Goal: Find specific page/section: Find specific page/section

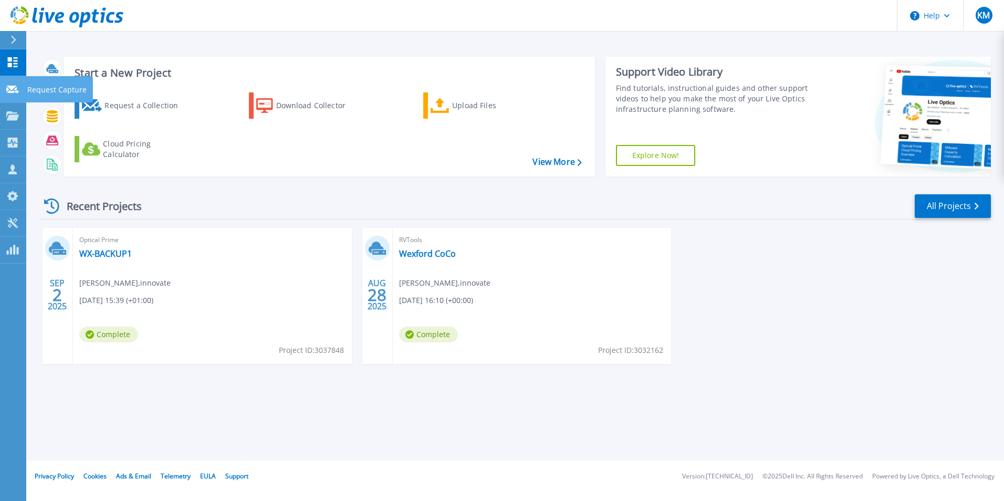
click at [13, 88] on icon at bounding box center [12, 90] width 13 height 8
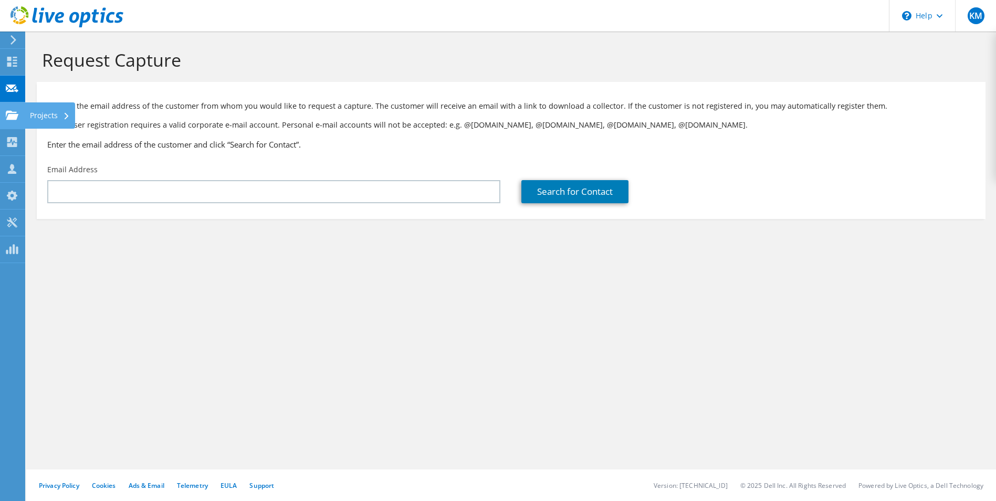
click at [16, 117] on use at bounding box center [12, 114] width 13 height 9
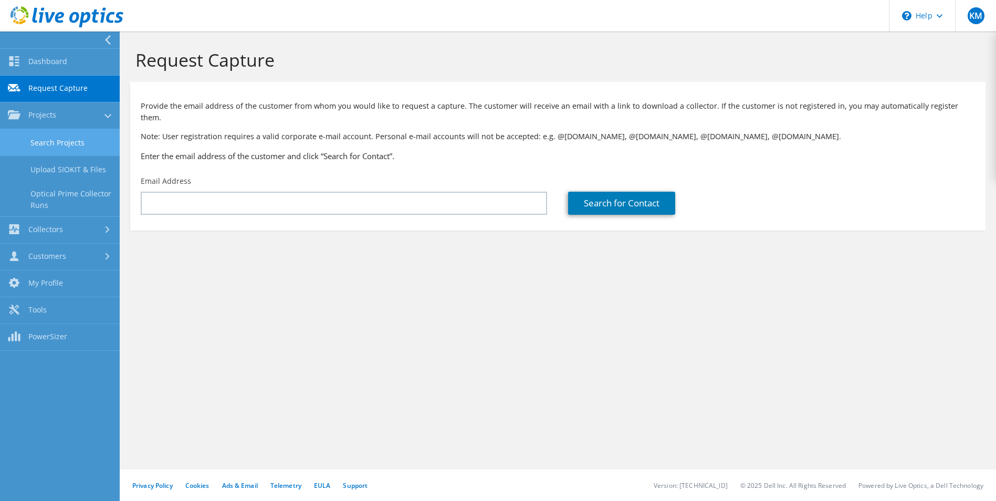
click at [75, 140] on link "Search Projects" at bounding box center [60, 142] width 120 height 27
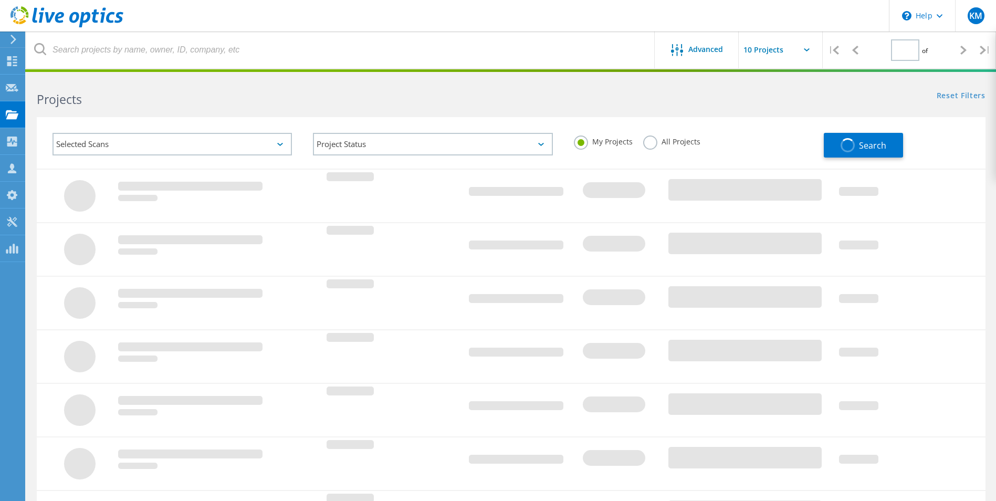
type input "1"
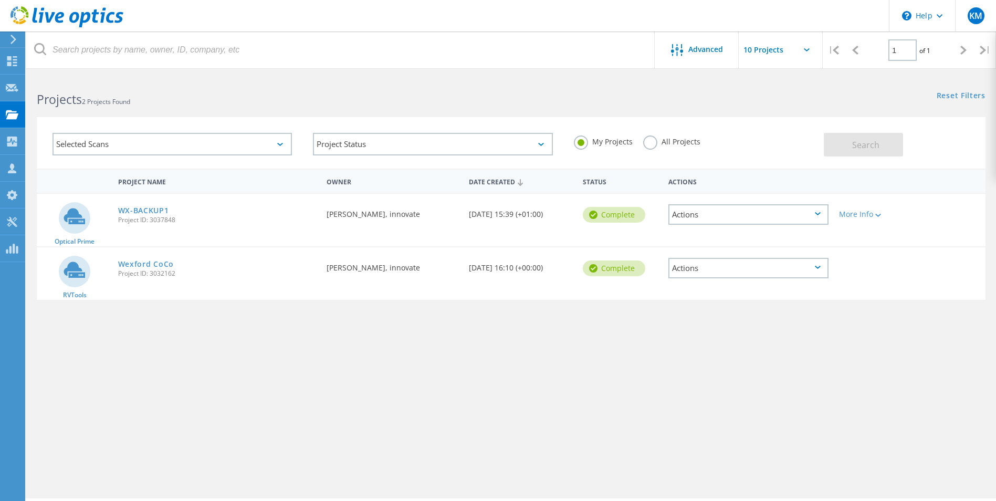
click at [819, 213] on icon at bounding box center [818, 213] width 6 height 3
click at [879, 214] on icon at bounding box center [878, 215] width 6 height 3
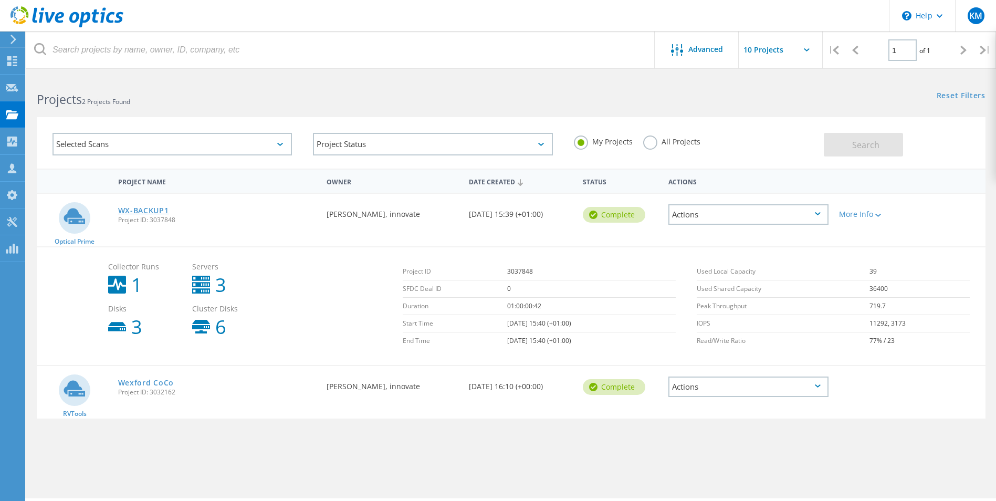
click at [138, 213] on link "WX-BACKUP1" at bounding box center [143, 210] width 51 height 7
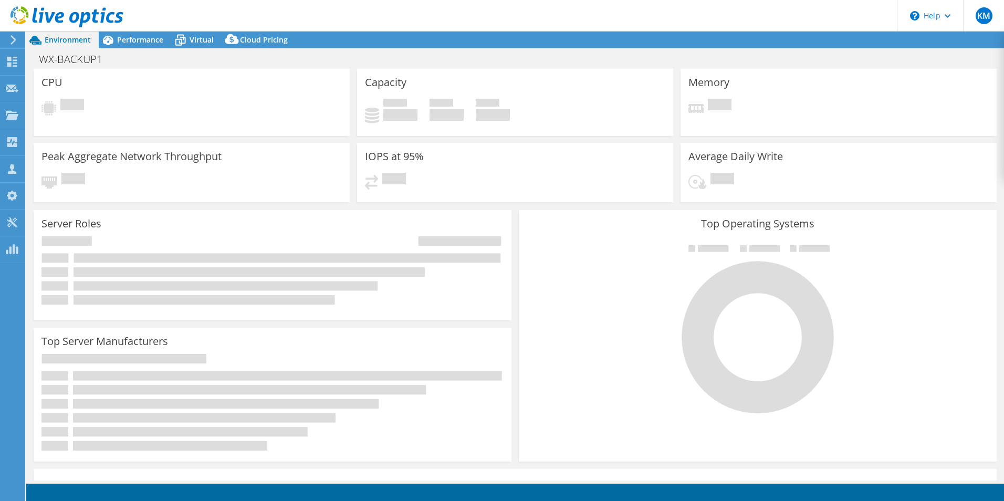
select select "EULondon"
select select "EUR"
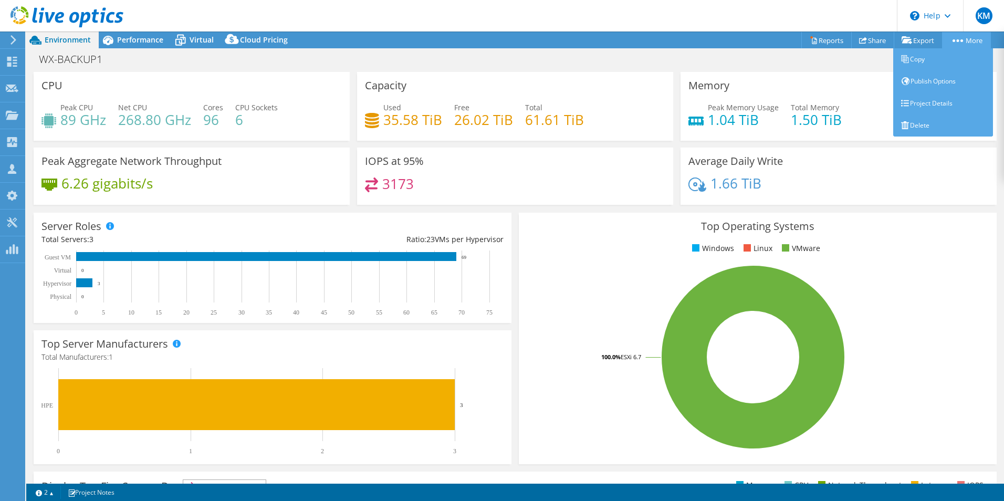
click at [961, 40] on link "More" at bounding box center [966, 40] width 49 height 16
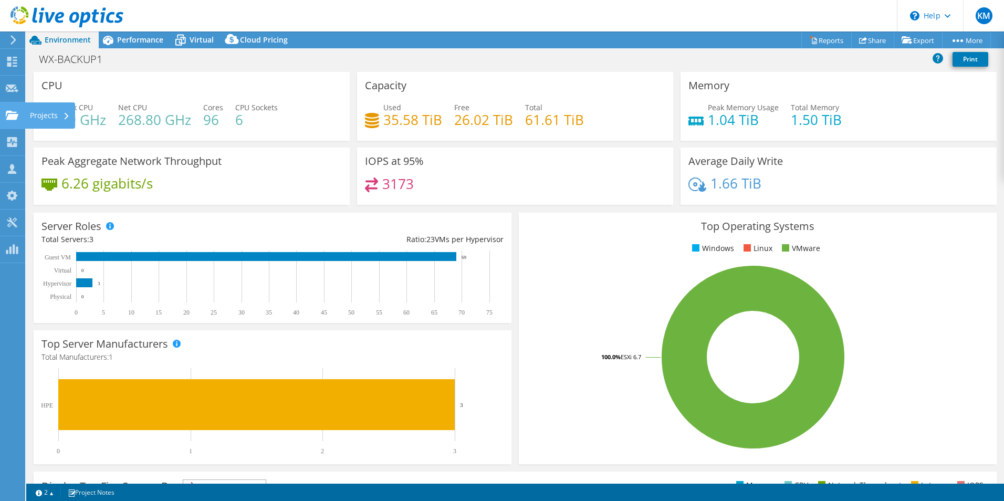
click at [51, 114] on div "Projects" at bounding box center [50, 115] width 50 height 26
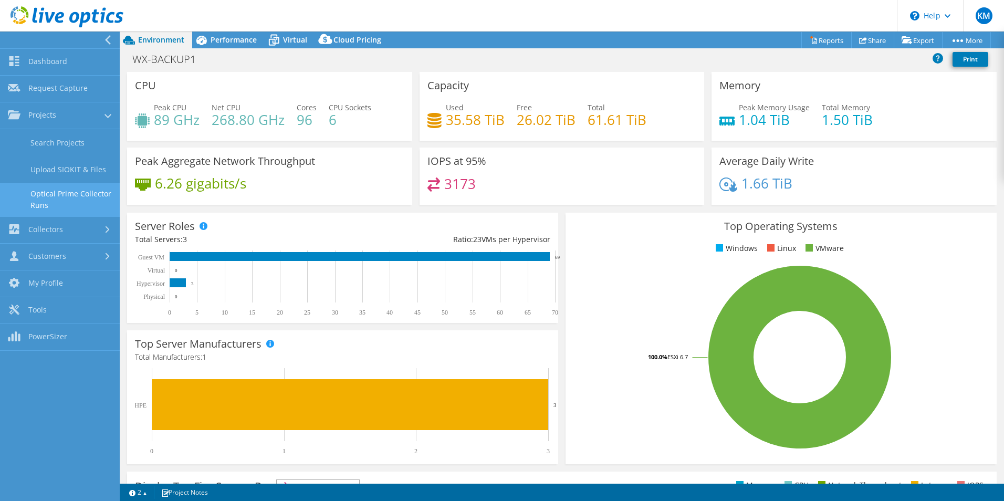
click at [64, 192] on link "Optical Prime Collector Runs" at bounding box center [60, 200] width 120 height 34
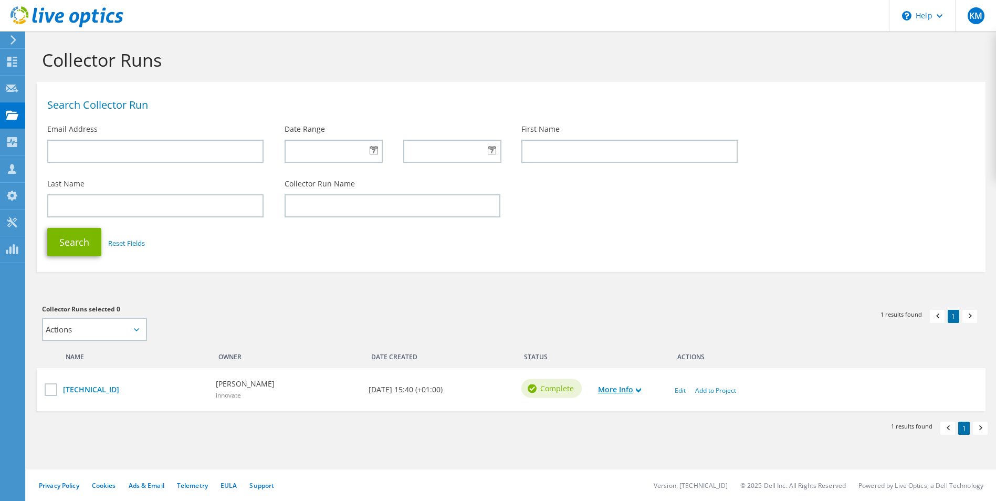
click at [640, 390] on icon at bounding box center [638, 389] width 5 height 5
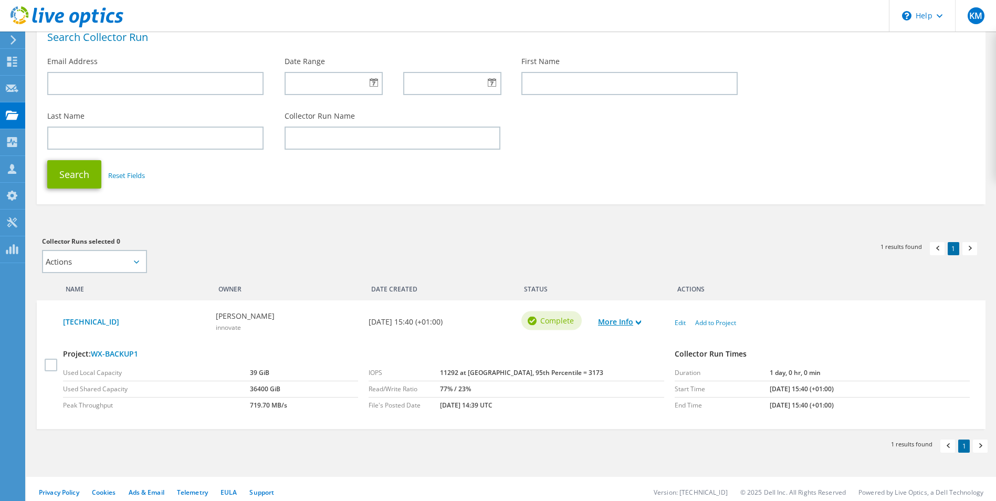
scroll to position [75, 0]
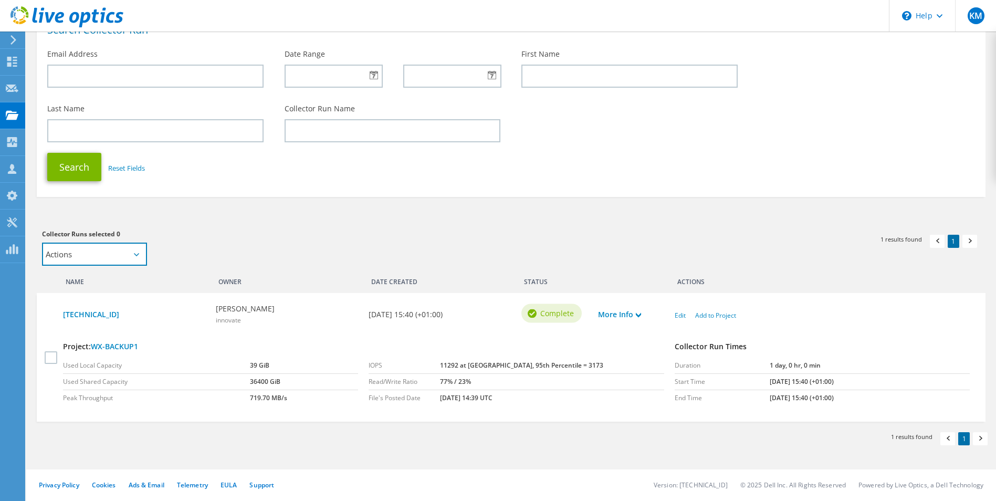
click at [136, 249] on select "Actions Add to new project" at bounding box center [94, 254] width 105 height 23
click at [139, 250] on select "Actions Add to new project" at bounding box center [94, 254] width 105 height 23
click at [52, 358] on label at bounding box center [52, 357] width 15 height 13
click at [0, 0] on input "checkbox" at bounding box center [0, 0] width 0 height 0
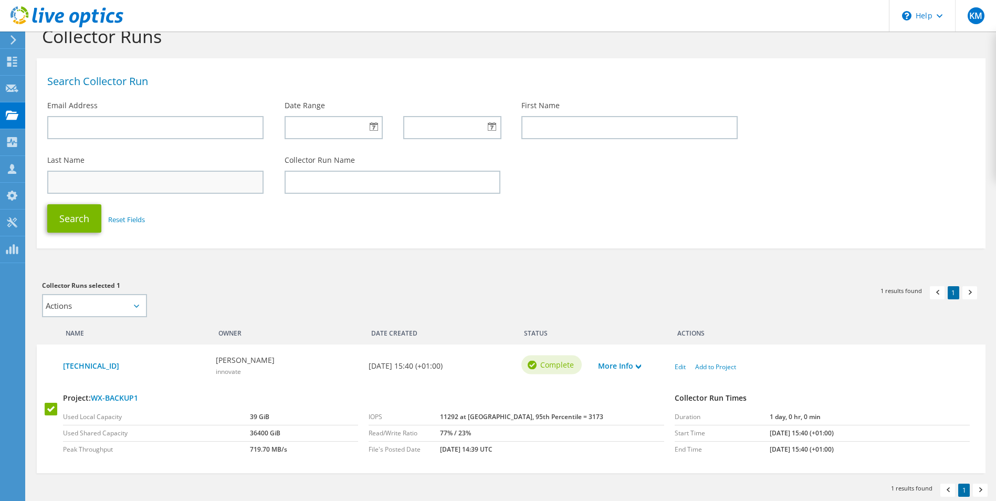
scroll to position [52, 0]
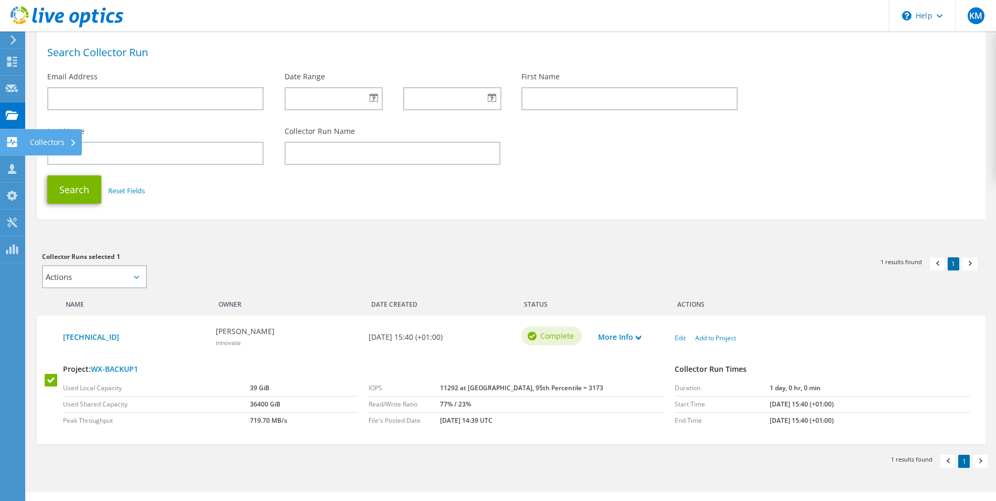
click at [44, 140] on div "Collectors" at bounding box center [53, 142] width 57 height 26
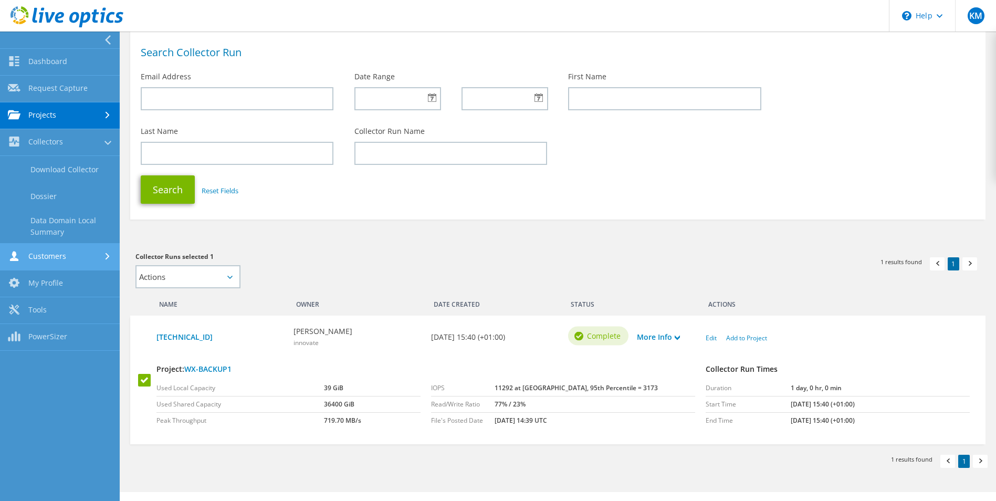
click at [71, 254] on link "Customers" at bounding box center [60, 257] width 120 height 27
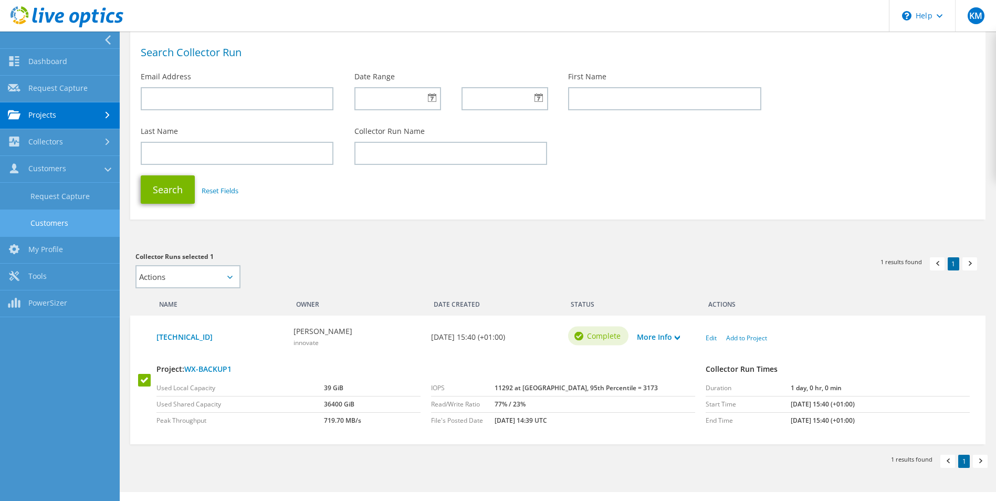
click at [52, 223] on link "Customers" at bounding box center [60, 222] width 120 height 27
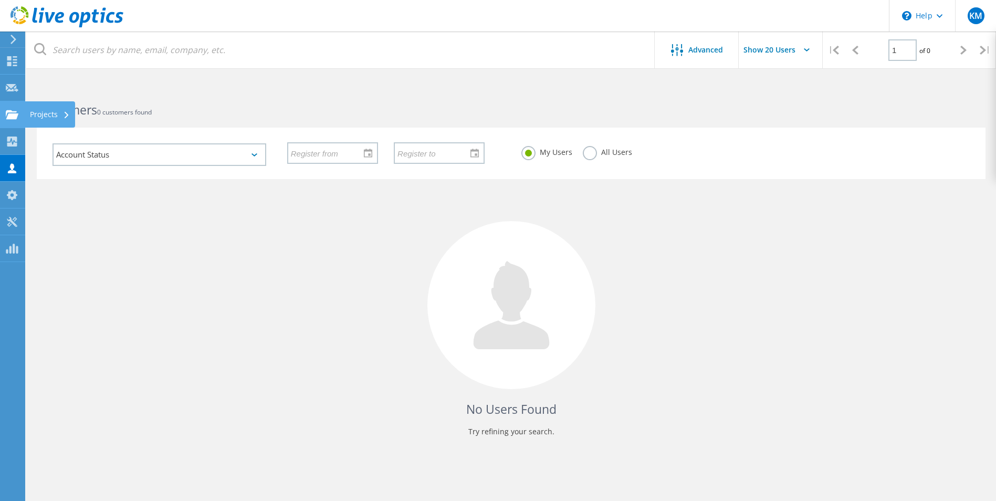
click at [49, 113] on div "Projects" at bounding box center [50, 114] width 40 height 7
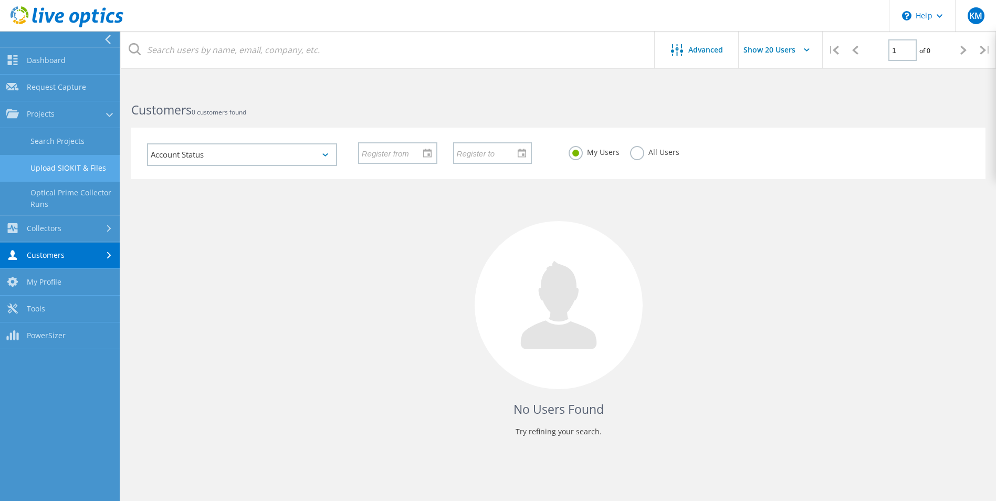
click at [81, 170] on link "Upload SIOKIT & Files" at bounding box center [60, 168] width 120 height 27
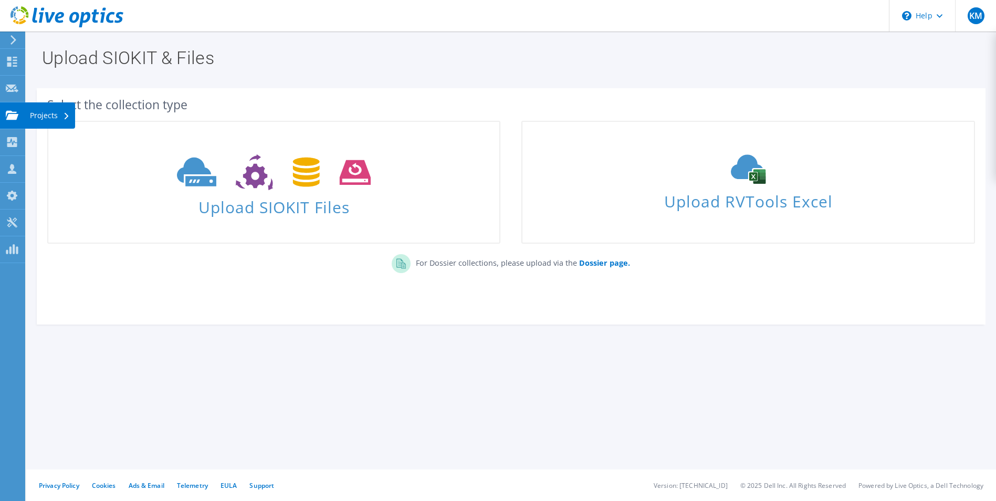
click at [12, 118] on use at bounding box center [12, 114] width 13 height 9
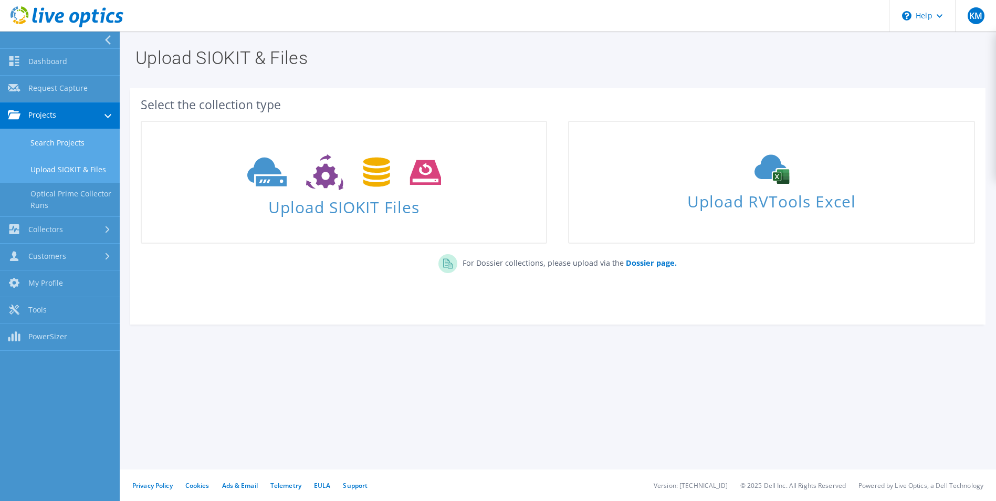
click at [68, 142] on link "Search Projects" at bounding box center [60, 142] width 120 height 27
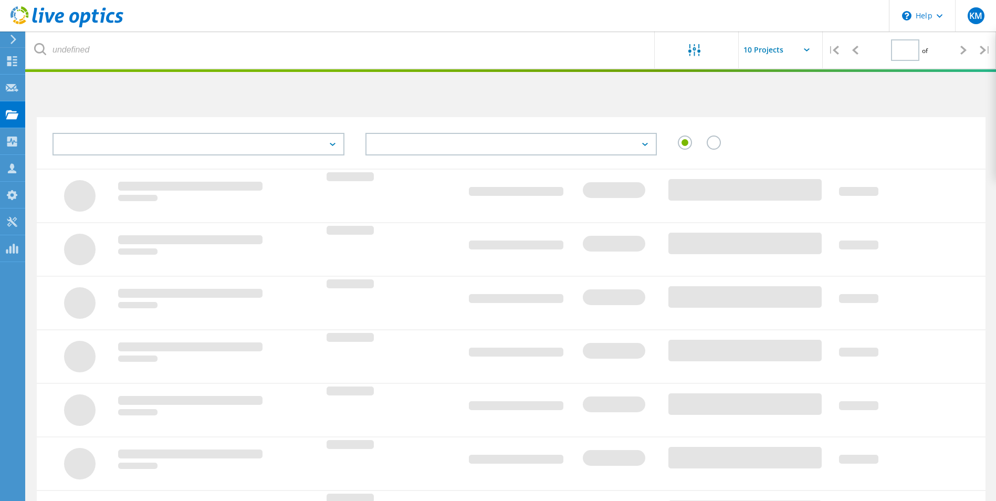
type input "1"
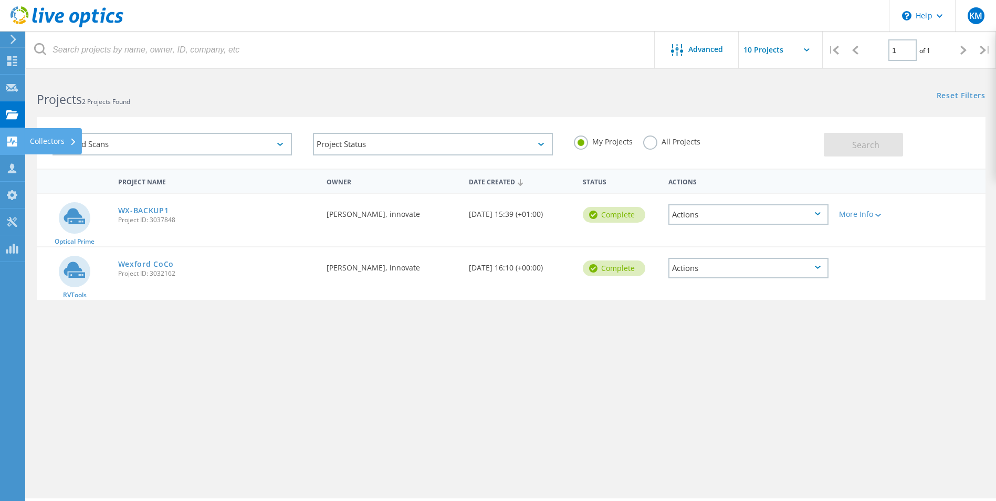
click at [52, 141] on div "Collectors" at bounding box center [53, 141] width 47 height 7
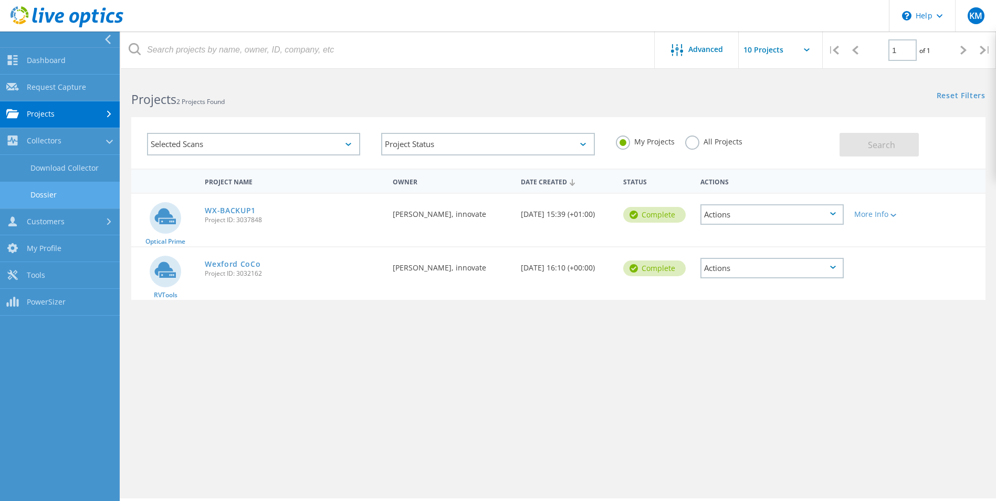
click at [45, 195] on link "Dossier" at bounding box center [60, 195] width 120 height 27
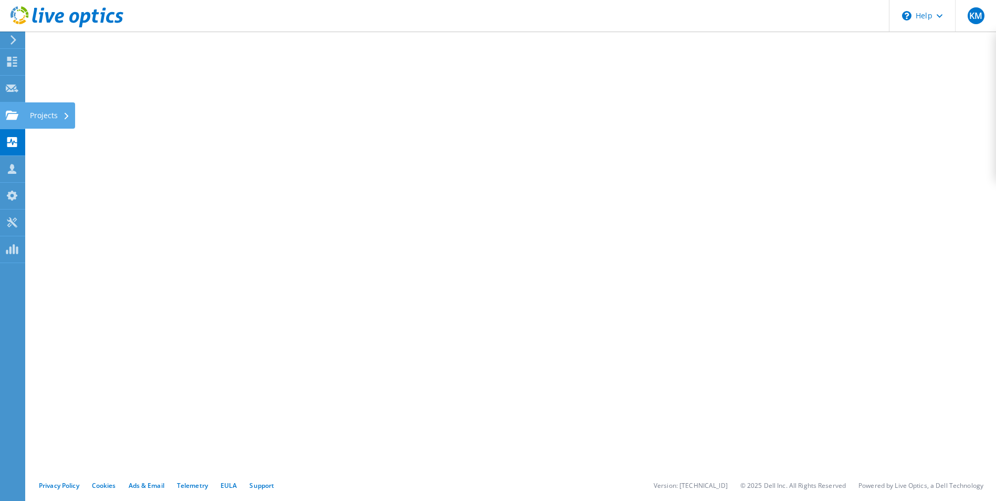
click at [49, 115] on div "Projects" at bounding box center [50, 115] width 50 height 26
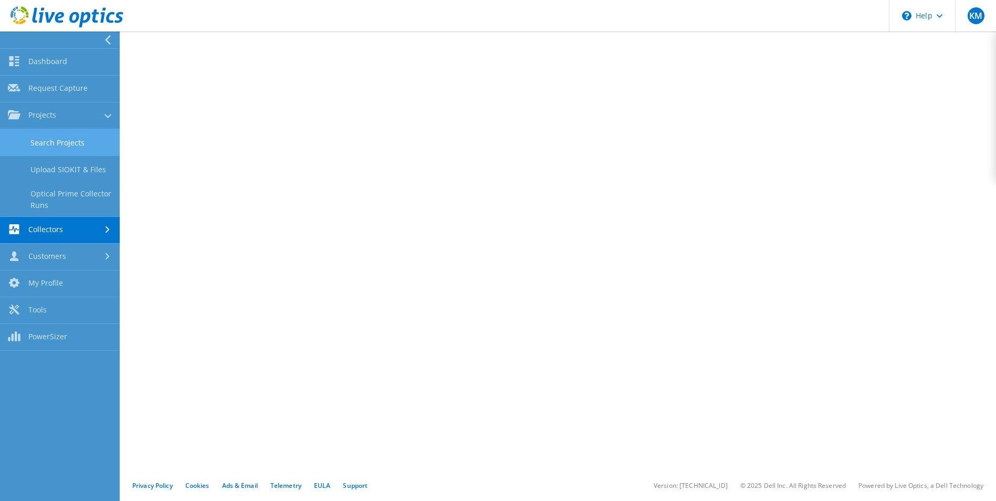
click at [57, 142] on link "Search Projects" at bounding box center [60, 142] width 120 height 27
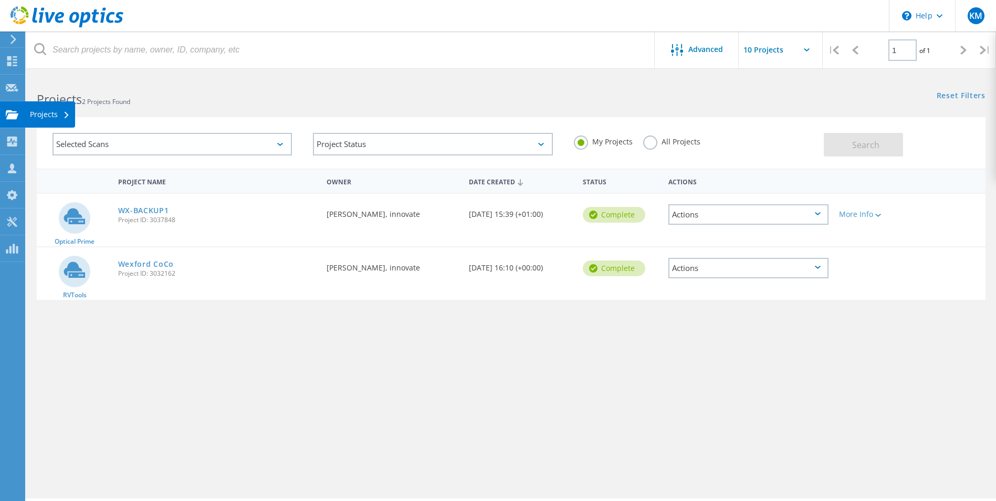
click at [13, 115] on use at bounding box center [12, 114] width 13 height 9
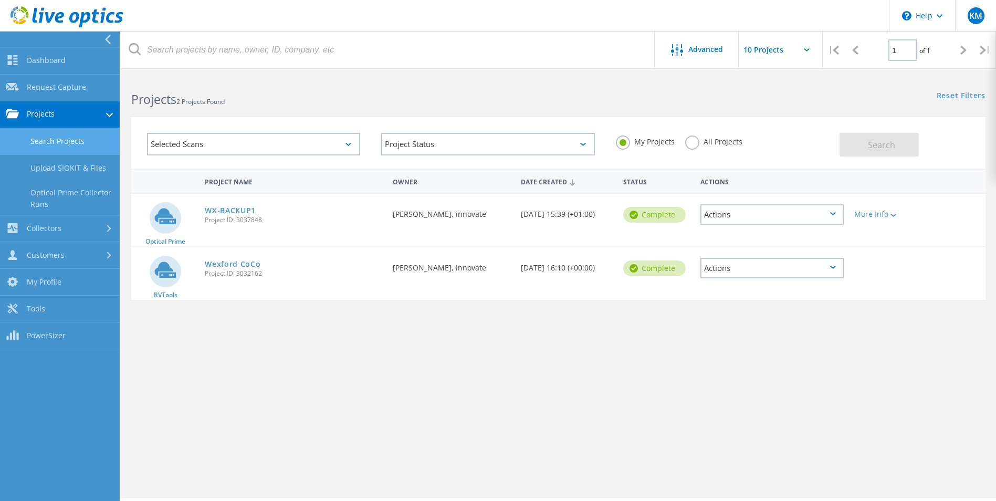
click at [59, 139] on link "Search Projects" at bounding box center [60, 141] width 120 height 27
click at [45, 142] on link "Search Projects" at bounding box center [60, 141] width 120 height 27
click at [307, 87] on div "Projects 2 Projects Found" at bounding box center [339, 90] width 437 height 28
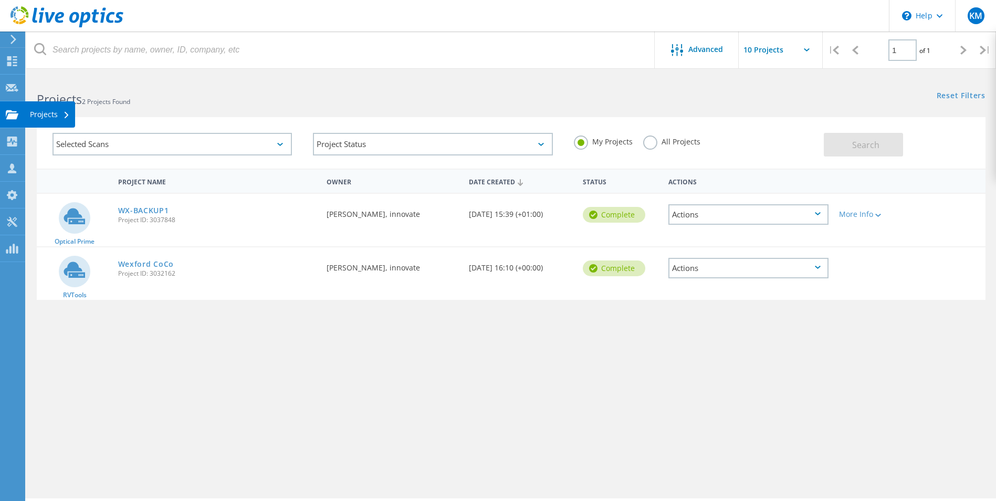
click at [7, 110] on use at bounding box center [12, 114] width 13 height 9
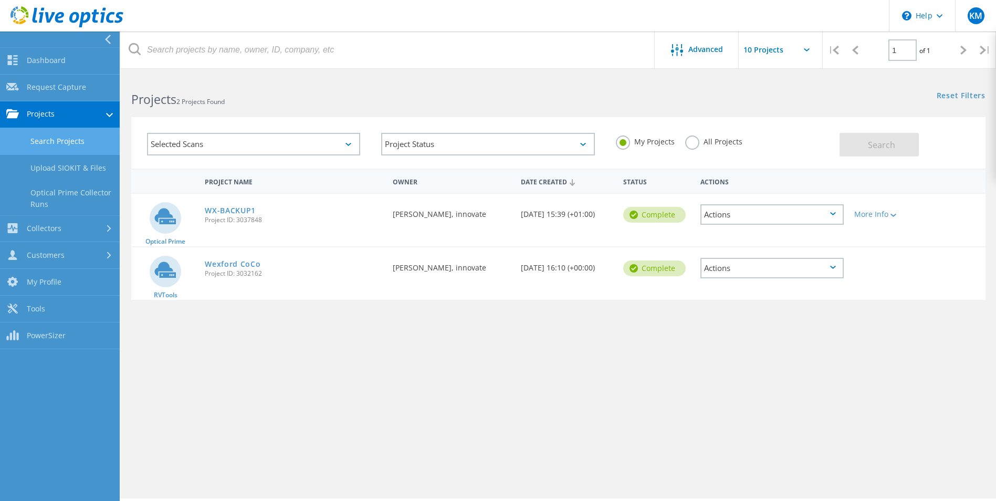
click at [68, 137] on link "Search Projects" at bounding box center [60, 141] width 120 height 27
click at [60, 172] on link "Upload SIOKIT & Files" at bounding box center [60, 168] width 120 height 27
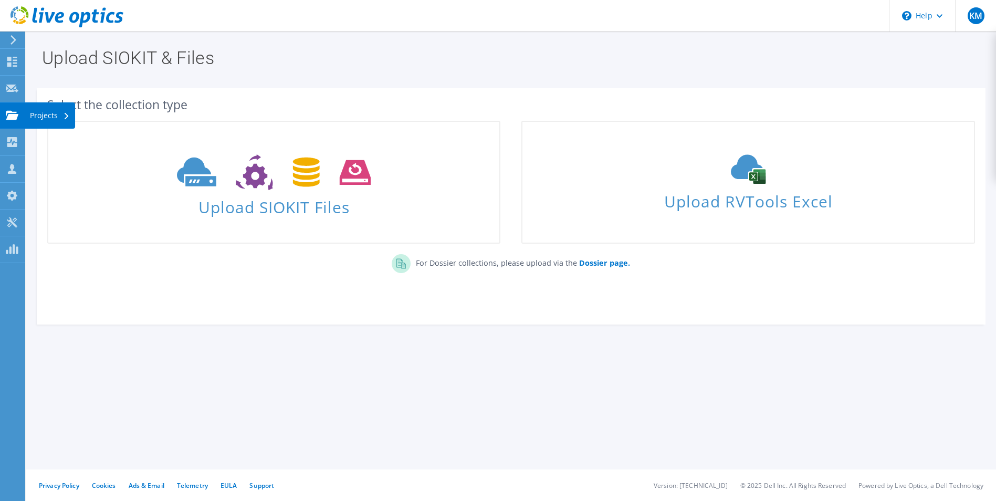
click at [14, 115] on use at bounding box center [12, 114] width 13 height 9
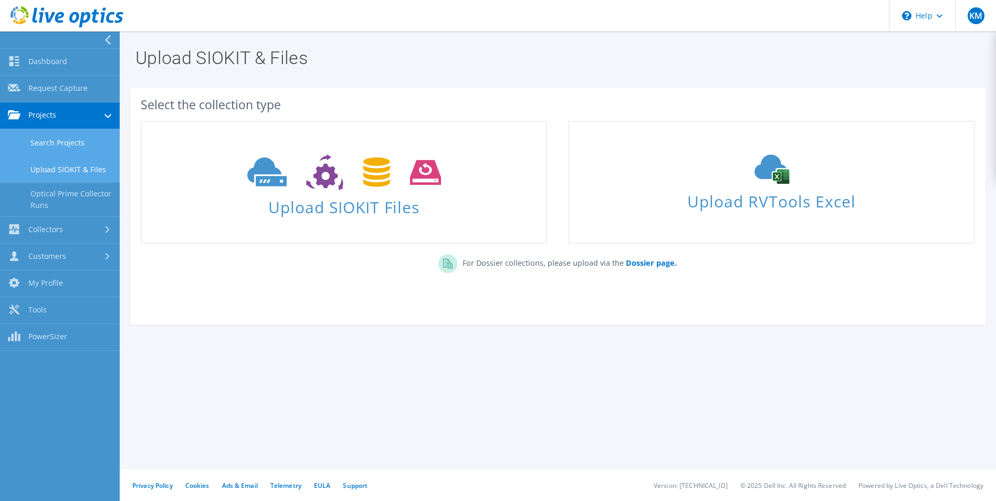
click at [63, 142] on link "Search Projects" at bounding box center [60, 142] width 120 height 27
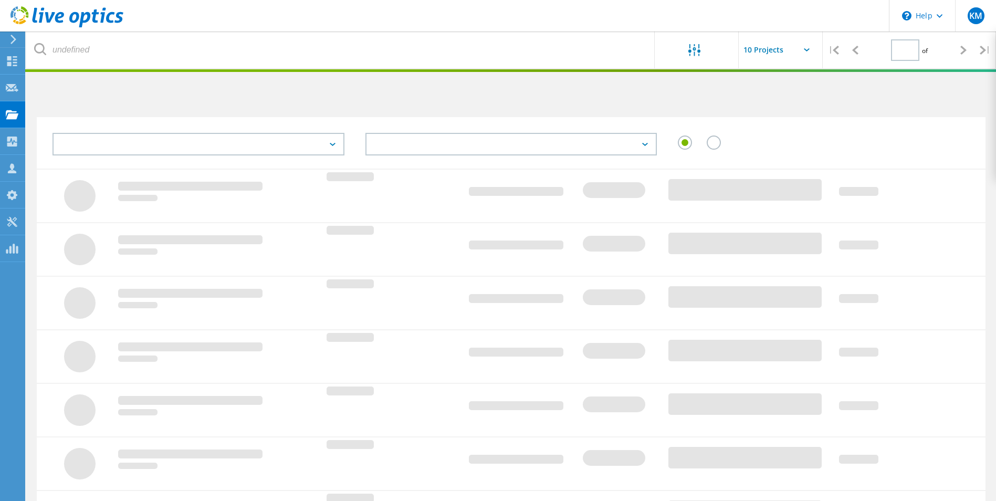
type input "1"
